Goal: Information Seeking & Learning: Learn about a topic

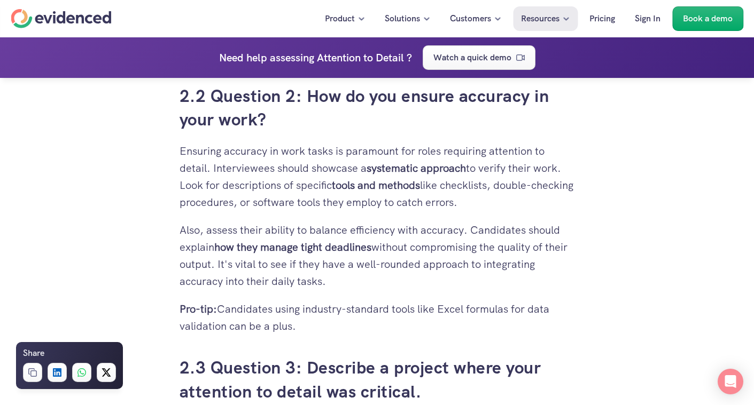
scroll to position [1965, 0]
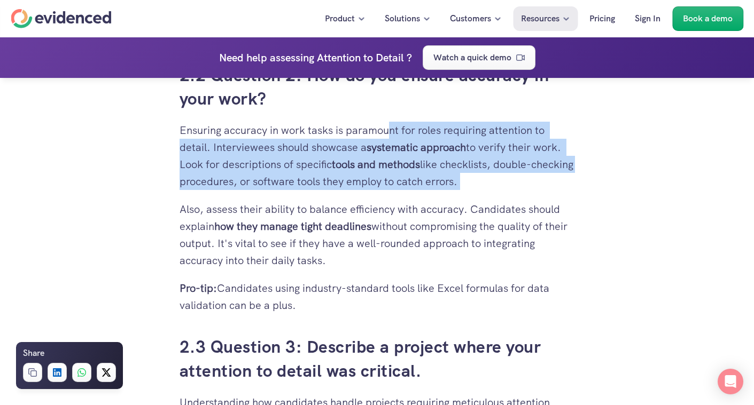
drag, startPoint x: 389, startPoint y: 128, endPoint x: 378, endPoint y: 195, distance: 67.6
drag, startPoint x: 360, startPoint y: 133, endPoint x: 386, endPoint y: 296, distance: 164.9
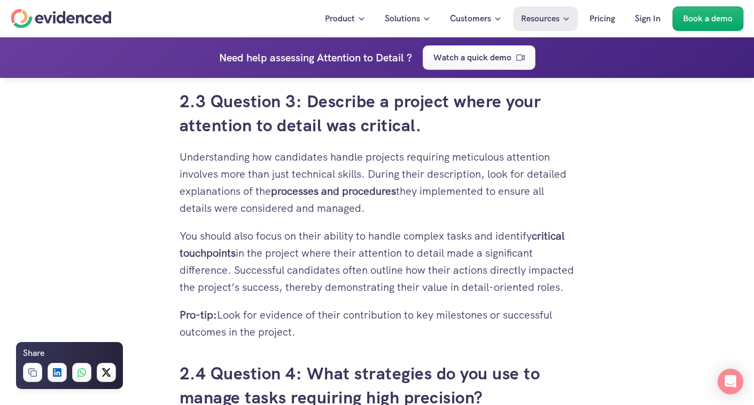
scroll to position [2212, 0]
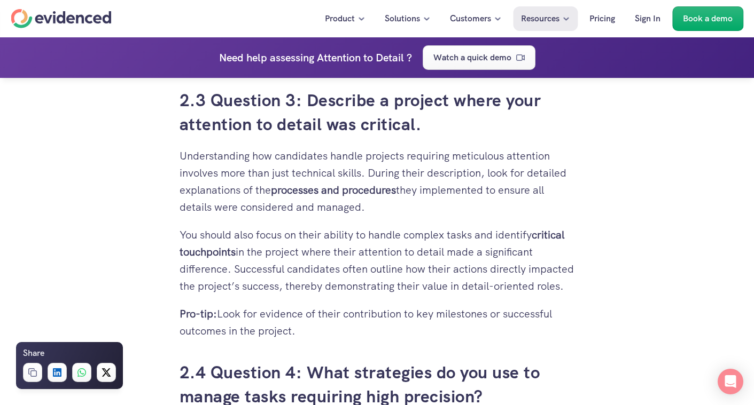
drag, startPoint x: 386, startPoint y: 169, endPoint x: 395, endPoint y: 212, distance: 43.7
click at [395, 212] on p "Understanding how candidates handle projects requiring meticulous attention inv…" at bounding box center [377, 181] width 395 height 68
drag, startPoint x: 389, startPoint y: 165, endPoint x: 399, endPoint y: 217, distance: 53.2
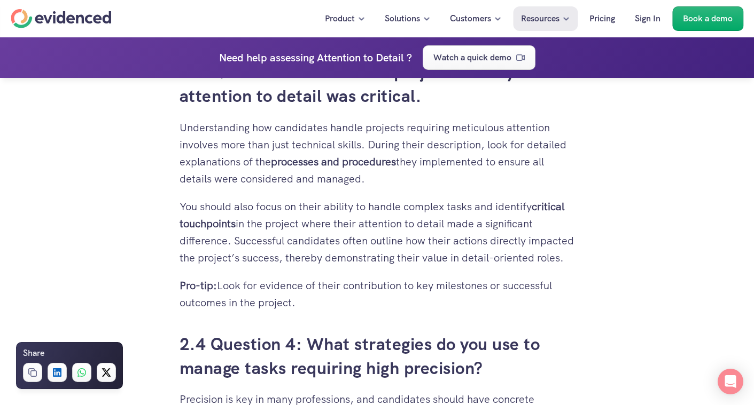
scroll to position [2304, 0]
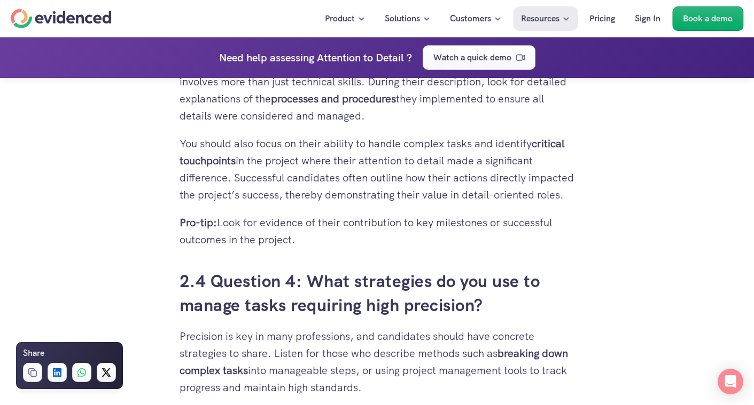
drag, startPoint x: 397, startPoint y: 194, endPoint x: 398, endPoint y: 254, distance: 59.8
click at [398, 248] on p "Pro-tip: Look for evidence of their contribution to key milestones or successfu…" at bounding box center [377, 231] width 395 height 34
click at [394, 187] on p "You should also focus on their ability to handle complex tasks and identify cri…" at bounding box center [377, 169] width 395 height 68
drag, startPoint x: 394, startPoint y: 144, endPoint x: 395, endPoint y: 263, distance: 119.7
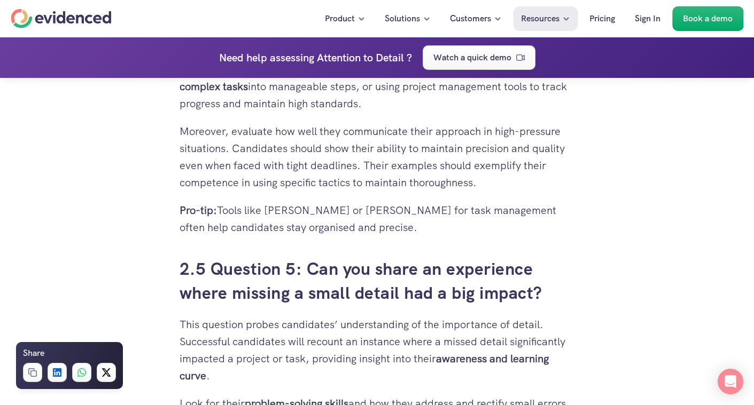
scroll to position [2606, 0]
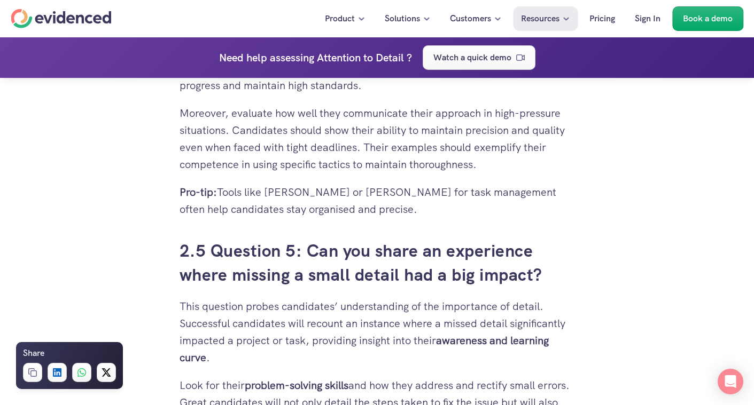
drag, startPoint x: 380, startPoint y: 115, endPoint x: 386, endPoint y: 228, distance: 112.9
click at [386, 218] on p "Pro-tip: Tools like [PERSON_NAME] or [PERSON_NAME] for task management often he…" at bounding box center [377, 201] width 395 height 34
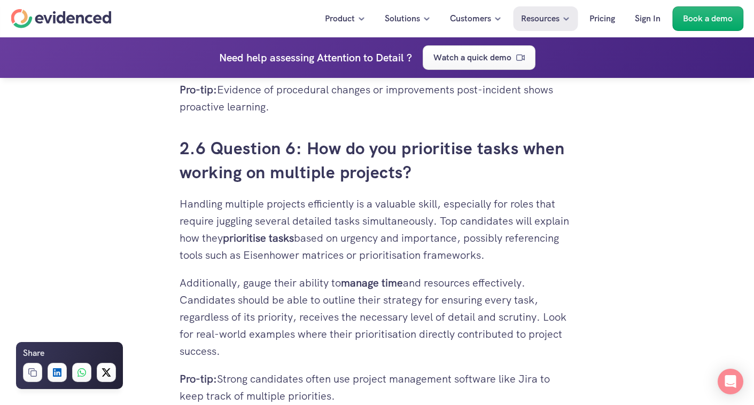
scroll to position [3072, 0]
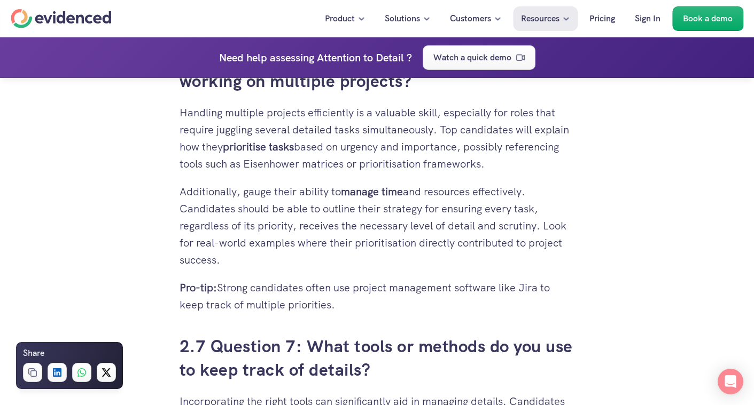
drag, startPoint x: 396, startPoint y: 130, endPoint x: 396, endPoint y: 194, distance: 64.6
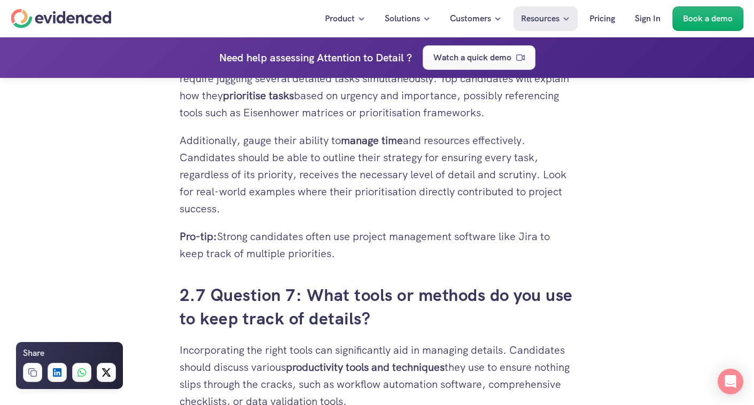
scroll to position [3122, 0]
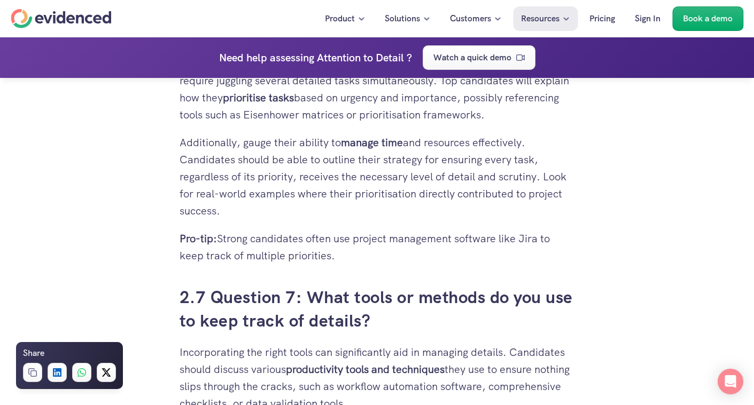
drag, startPoint x: 396, startPoint y: 162, endPoint x: 396, endPoint y: 231, distance: 68.9
click at [396, 220] on p "Additionally, gauge their ability to manage time and resources effectively. Can…" at bounding box center [377, 176] width 395 height 85
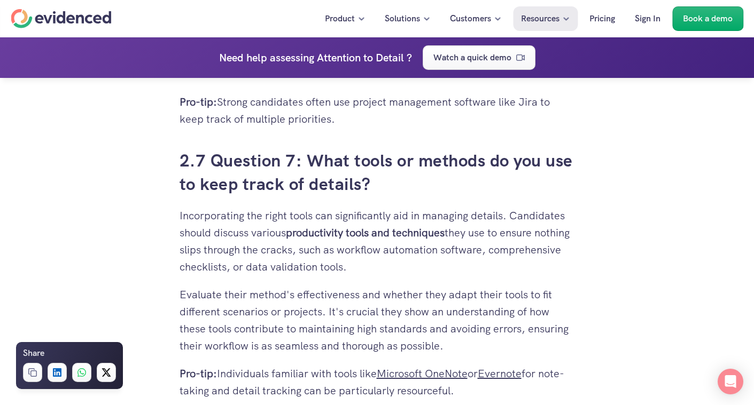
scroll to position [3334, 0]
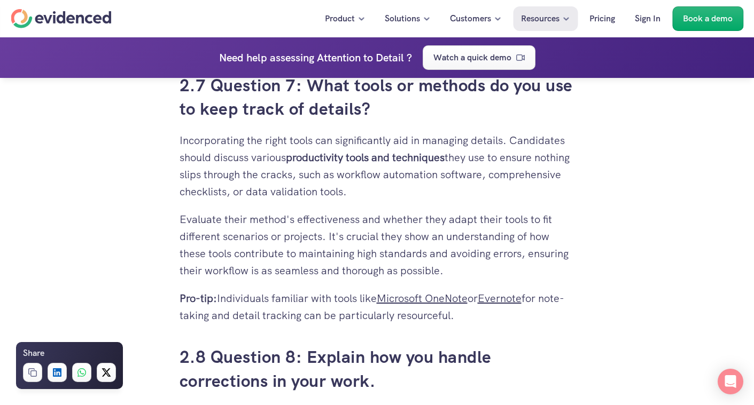
drag, startPoint x: 366, startPoint y: 163, endPoint x: 428, endPoint y: 213, distance: 79.8
click at [428, 200] on p "Incorporating the right tools can significantly aid in managing details. Candid…" at bounding box center [377, 166] width 395 height 68
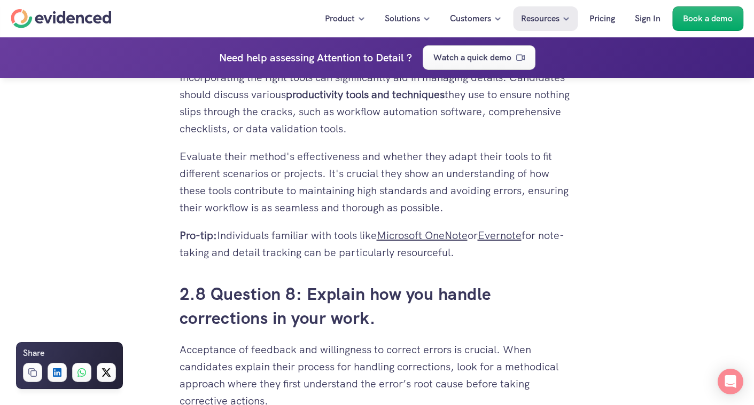
scroll to position [3407, 0]
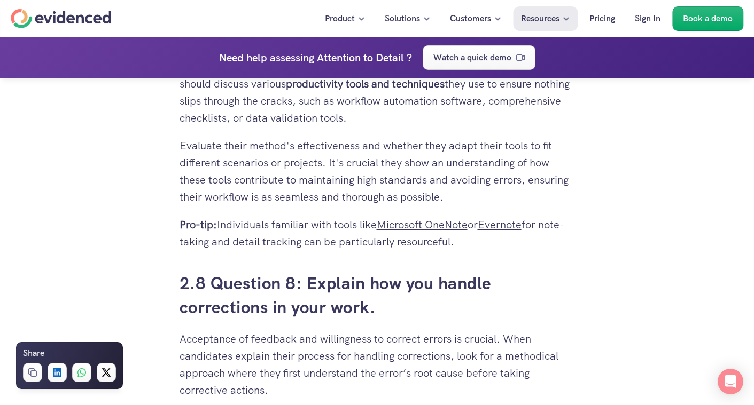
drag, startPoint x: 419, startPoint y: 166, endPoint x: 418, endPoint y: 219, distance: 53.4
click at [418, 206] on p "Evaluate their method's effectiveness and whether they adapt their tools to fit…" at bounding box center [377, 171] width 395 height 68
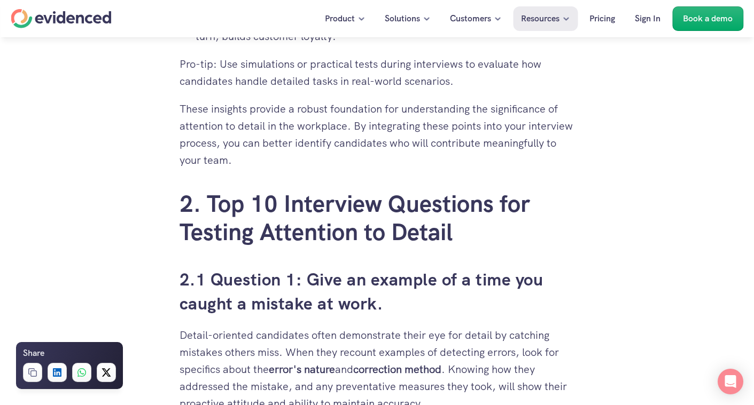
scroll to position [1655, 0]
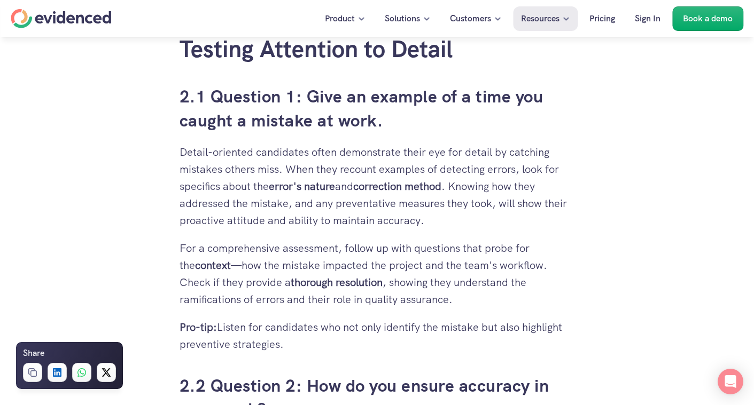
drag, startPoint x: 415, startPoint y: 173, endPoint x: 399, endPoint y: 323, distance: 151.6
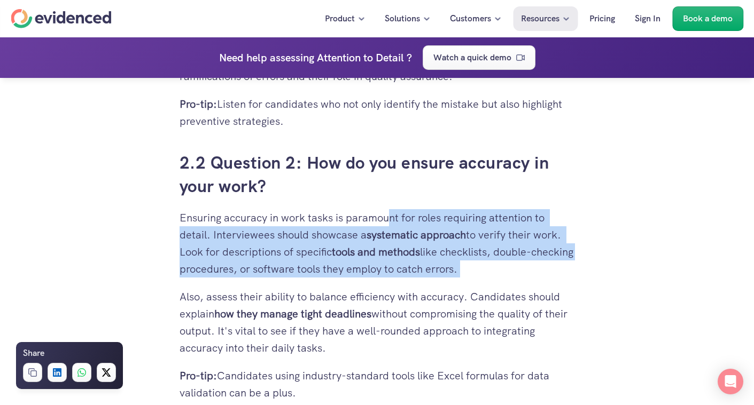
scroll to position [1947, 0]
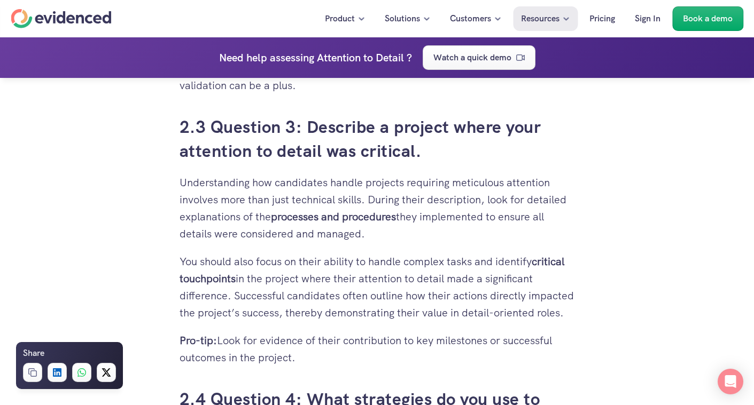
scroll to position [2187, 0]
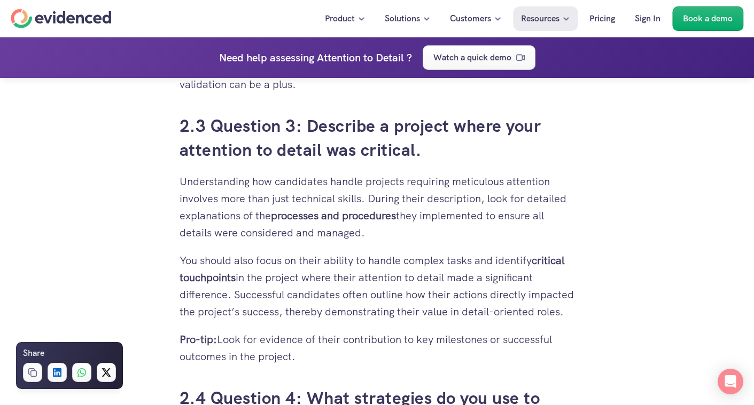
click at [306, 231] on p "Understanding how candidates handle projects requiring meticulous attention inv…" at bounding box center [377, 207] width 395 height 68
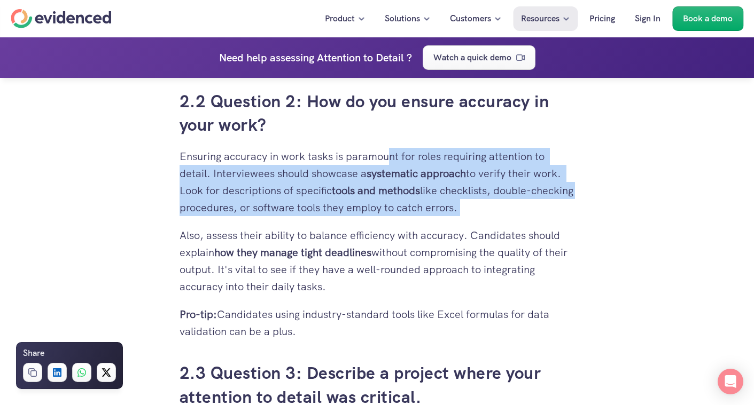
scroll to position [1933, 0]
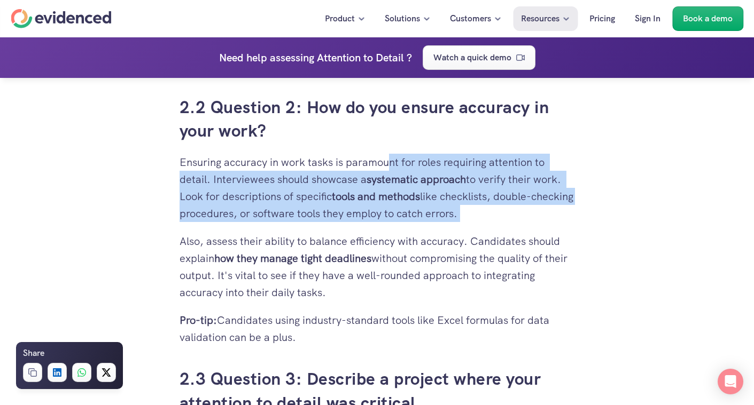
click at [220, 131] on h3 "2.2 Question 2: How do you ensure accuracy in your work?" at bounding box center [377, 120] width 395 height 48
drag, startPoint x: 167, startPoint y: 169, endPoint x: 504, endPoint y: 225, distance: 341.7
copy p "Ensuring accuracy in work tasks is paramount for roles requiring attention to d…"
click at [393, 180] on strong "systematic approach" at bounding box center [415, 180] width 99 height 14
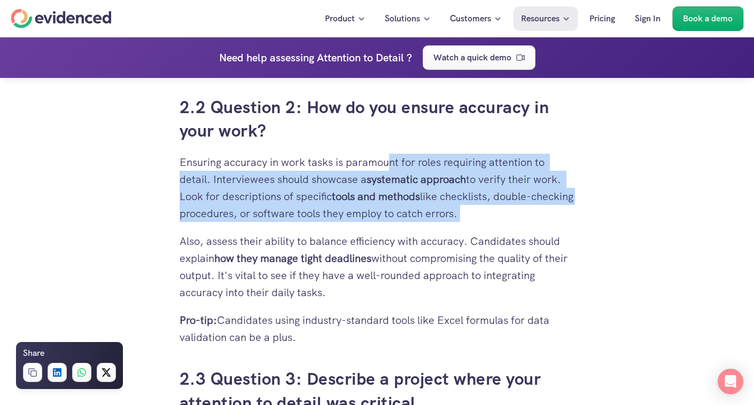
drag, startPoint x: 366, startPoint y: 183, endPoint x: 401, endPoint y: 216, distance: 48.0
click at [403, 216] on p "Ensuring accuracy in work tasks is paramount for roles requiring attention to d…" at bounding box center [377, 188] width 395 height 68
click at [389, 190] on strong "tools and methods" at bounding box center [376, 197] width 88 height 14
click at [384, 180] on strong "systematic approach" at bounding box center [415, 180] width 99 height 14
drag, startPoint x: 300, startPoint y: 200, endPoint x: 439, endPoint y: 213, distance: 139.5
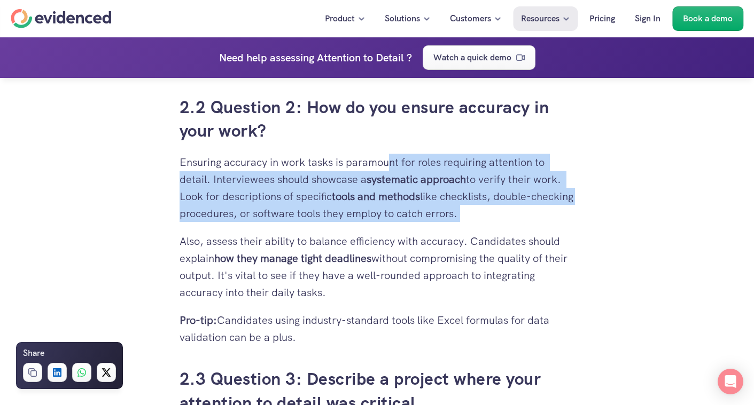
click at [439, 213] on p "Ensuring accuracy in work tasks is paramount for roles requiring attention to d…" at bounding box center [377, 188] width 395 height 68
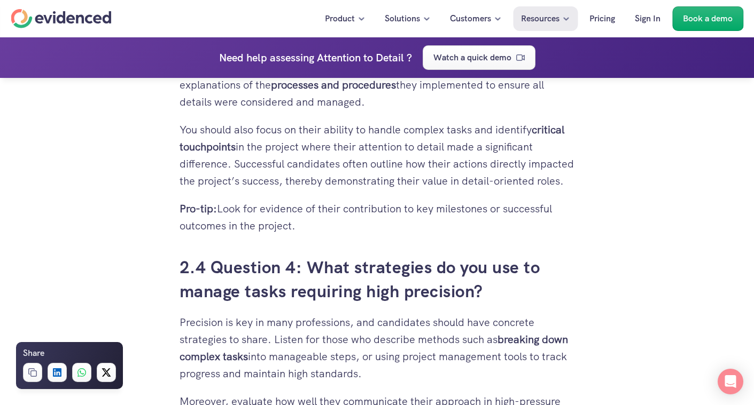
scroll to position [2349, 0]
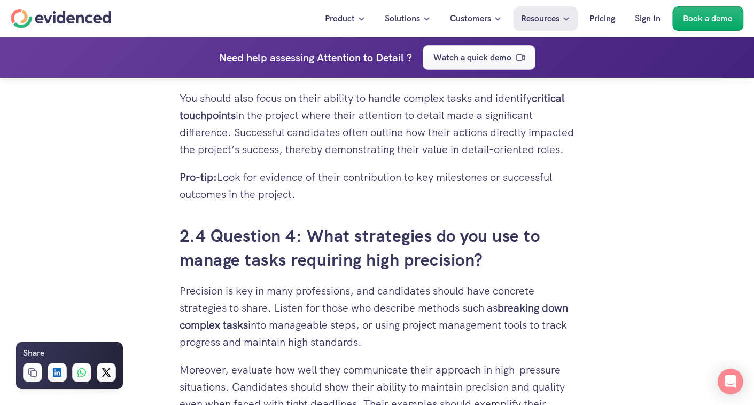
drag, startPoint x: 383, startPoint y: 194, endPoint x: 385, endPoint y: 204, distance: 9.2
click at [385, 203] on p "Pro-tip: Look for evidence of their contribution to key milestones or successfu…" at bounding box center [377, 186] width 395 height 34
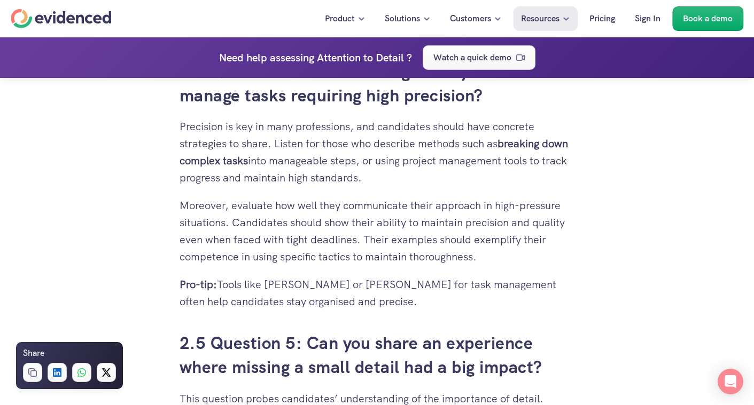
drag, startPoint x: 402, startPoint y: 162, endPoint x: 403, endPoint y: 196, distance: 33.7
click at [403, 186] on p "Precision is key in many professions, and candidates should have concrete strat…" at bounding box center [377, 152] width 395 height 68
click at [401, 174] on p "Precision is key in many professions, and candidates should have concrete strat…" at bounding box center [377, 152] width 395 height 68
drag, startPoint x: 502, startPoint y: 162, endPoint x: 361, endPoint y: 181, distance: 142.7
click at [361, 181] on p "Precision is key in many professions, and candidates should have concrete strat…" at bounding box center [377, 152] width 395 height 68
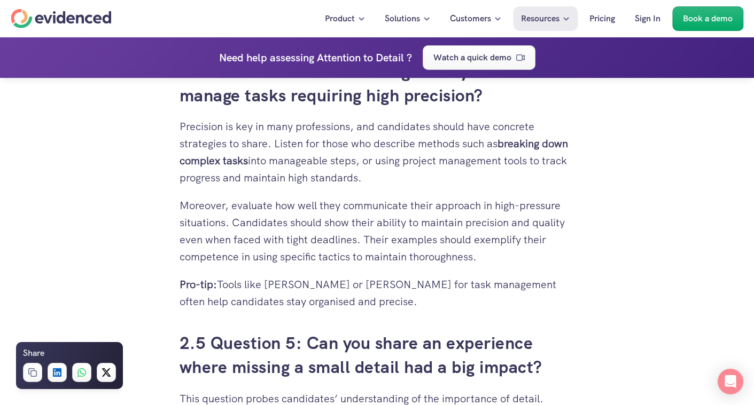
copy p "breaking down complex tasks into manageable steps,"
click at [372, 171] on p "Precision is key in many professions, and candidates should have concrete strat…" at bounding box center [377, 152] width 395 height 68
drag, startPoint x: 383, startPoint y: 172, endPoint x: 420, endPoint y: 276, distance: 110.7
drag, startPoint x: 360, startPoint y: 305, endPoint x: 376, endPoint y: 315, distance: 19.4
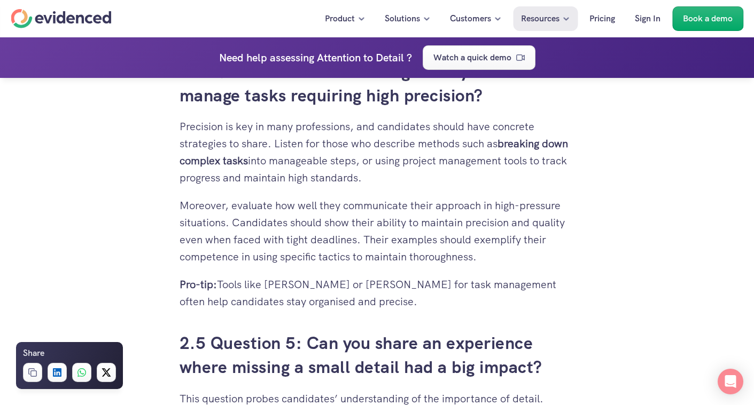
click at [376, 310] on p "Pro-tip: Tools like [PERSON_NAME] or [PERSON_NAME] for task management often he…" at bounding box center [377, 293] width 395 height 34
click at [209, 310] on p "Pro-tip: Tools like [PERSON_NAME] or [PERSON_NAME] for task management often he…" at bounding box center [377, 293] width 395 height 34
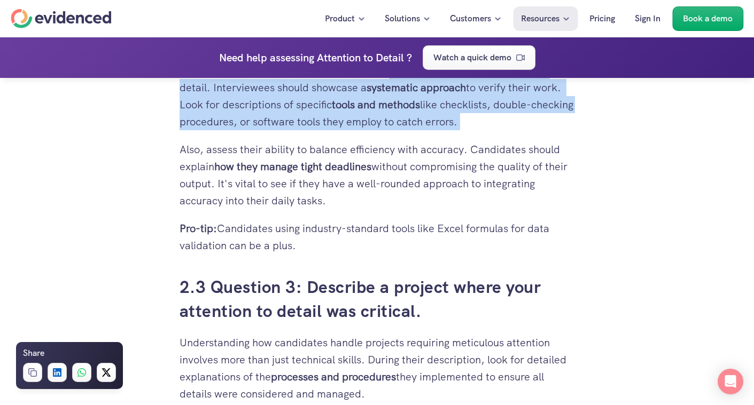
scroll to position [2025, 0]
click at [266, 244] on p "Pro-tip: Candidates using industry-standard tools like Excel formulas for data …" at bounding box center [377, 238] width 395 height 34
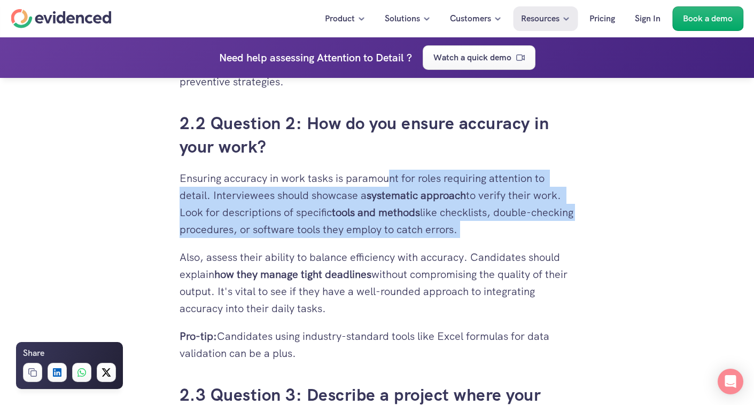
scroll to position [1922, 0]
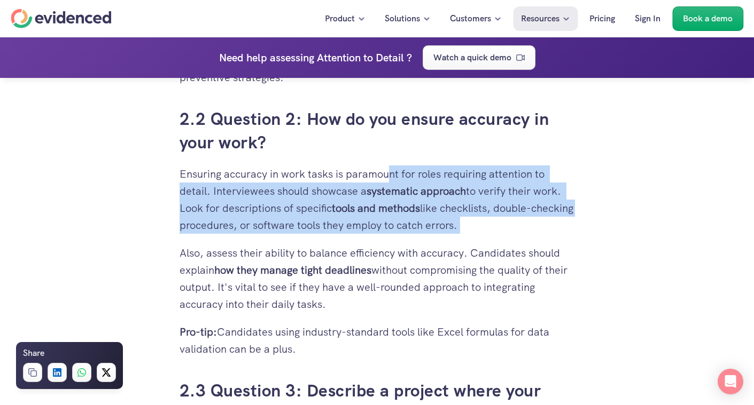
click at [297, 229] on p "Ensuring accuracy in work tasks is paramount for roles requiring attention to d…" at bounding box center [377, 200] width 395 height 68
drag, startPoint x: 300, startPoint y: 227, endPoint x: 511, endPoint y: 225, distance: 211.0
click at [511, 225] on p "Ensuring accuracy in work tasks is paramount for roles requiring attention to d…" at bounding box center [377, 200] width 395 height 68
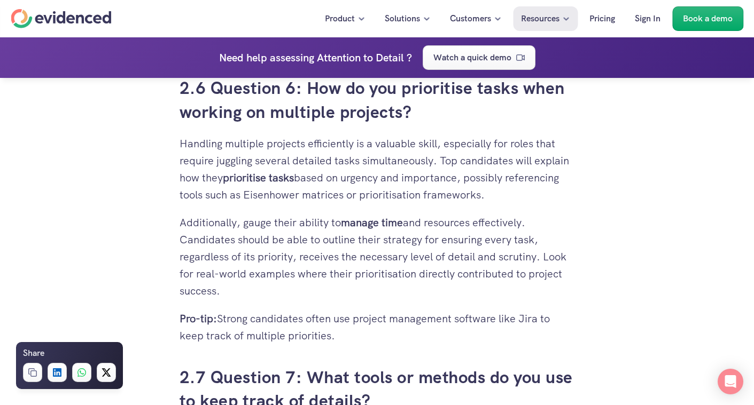
scroll to position [3057, 0]
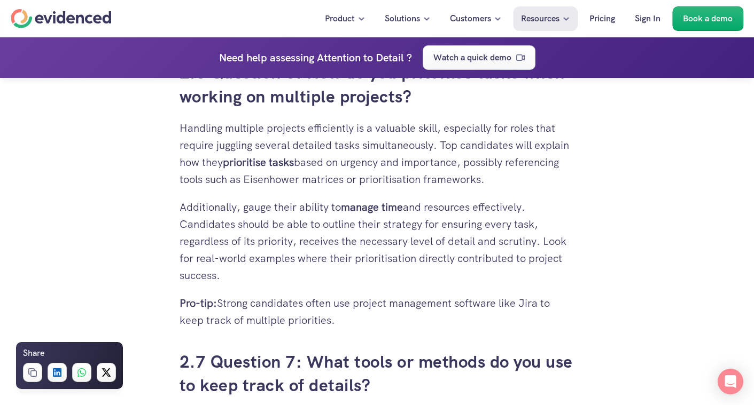
click at [325, 318] on p "Pro-tip: Strong candidates often use project management software like Jira to k…" at bounding box center [377, 312] width 395 height 34
copy p "Pro-tip: Strong candidates often use project management software like Jira to k…"
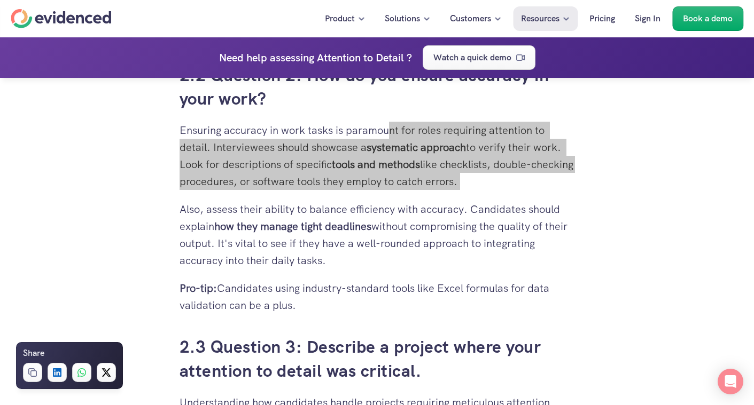
scroll to position [1966, 0]
